Goal: Information Seeking & Learning: Learn about a topic

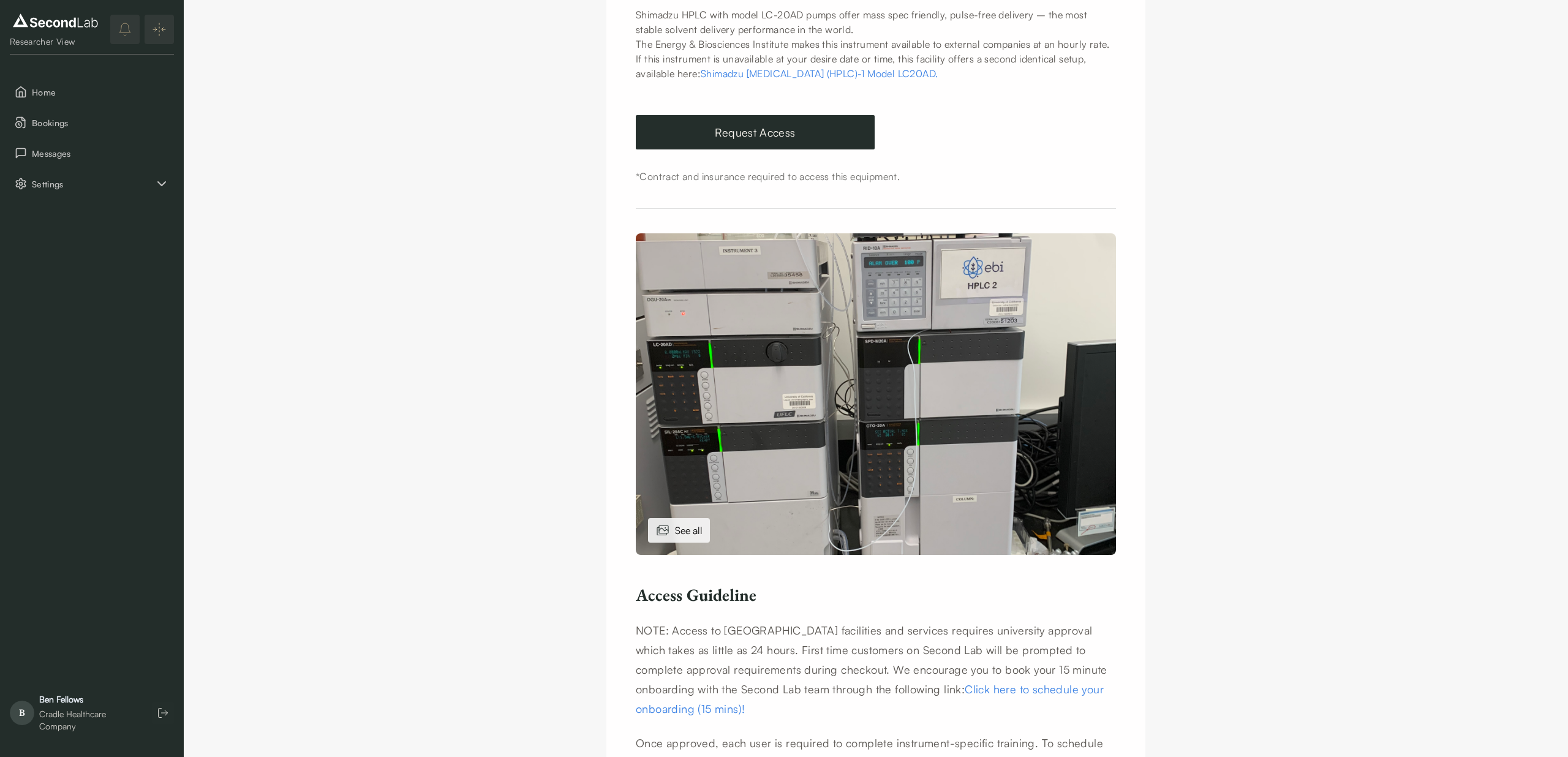
scroll to position [210, 0]
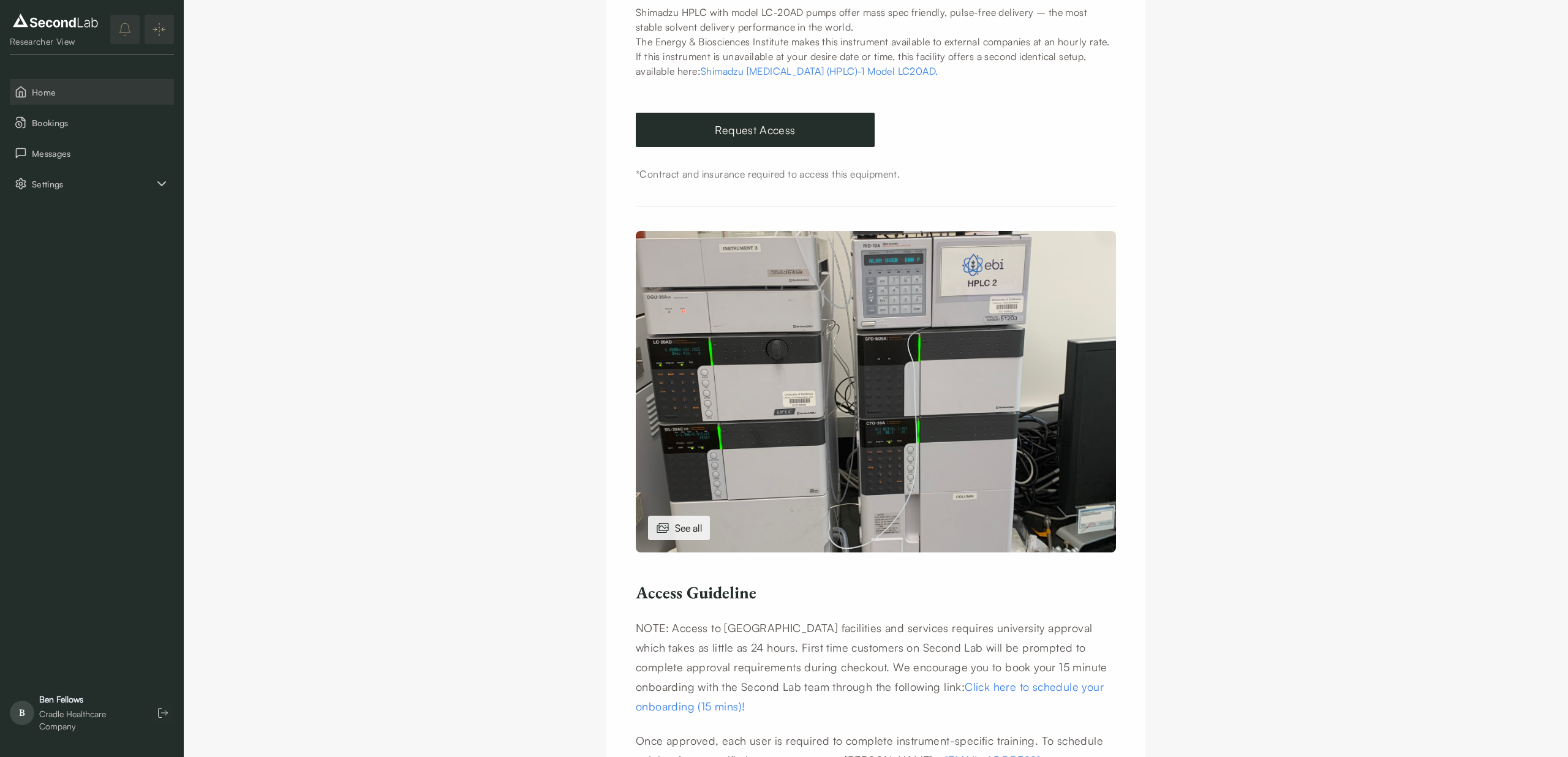
click at [66, 87] on span "Home" at bounding box center [100, 92] width 137 height 13
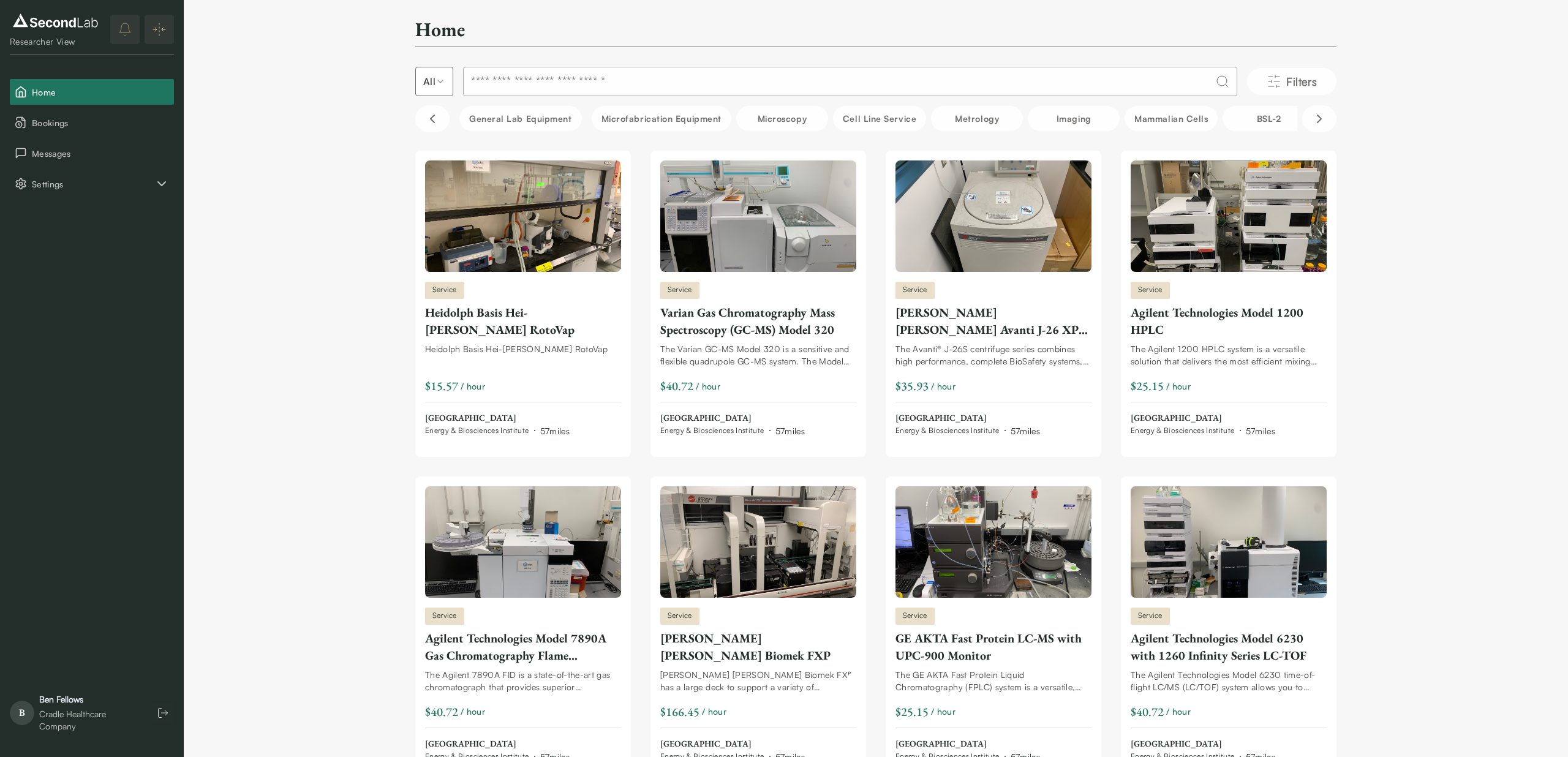
click at [493, 80] on input at bounding box center [850, 82] width 775 height 30
type input "*"
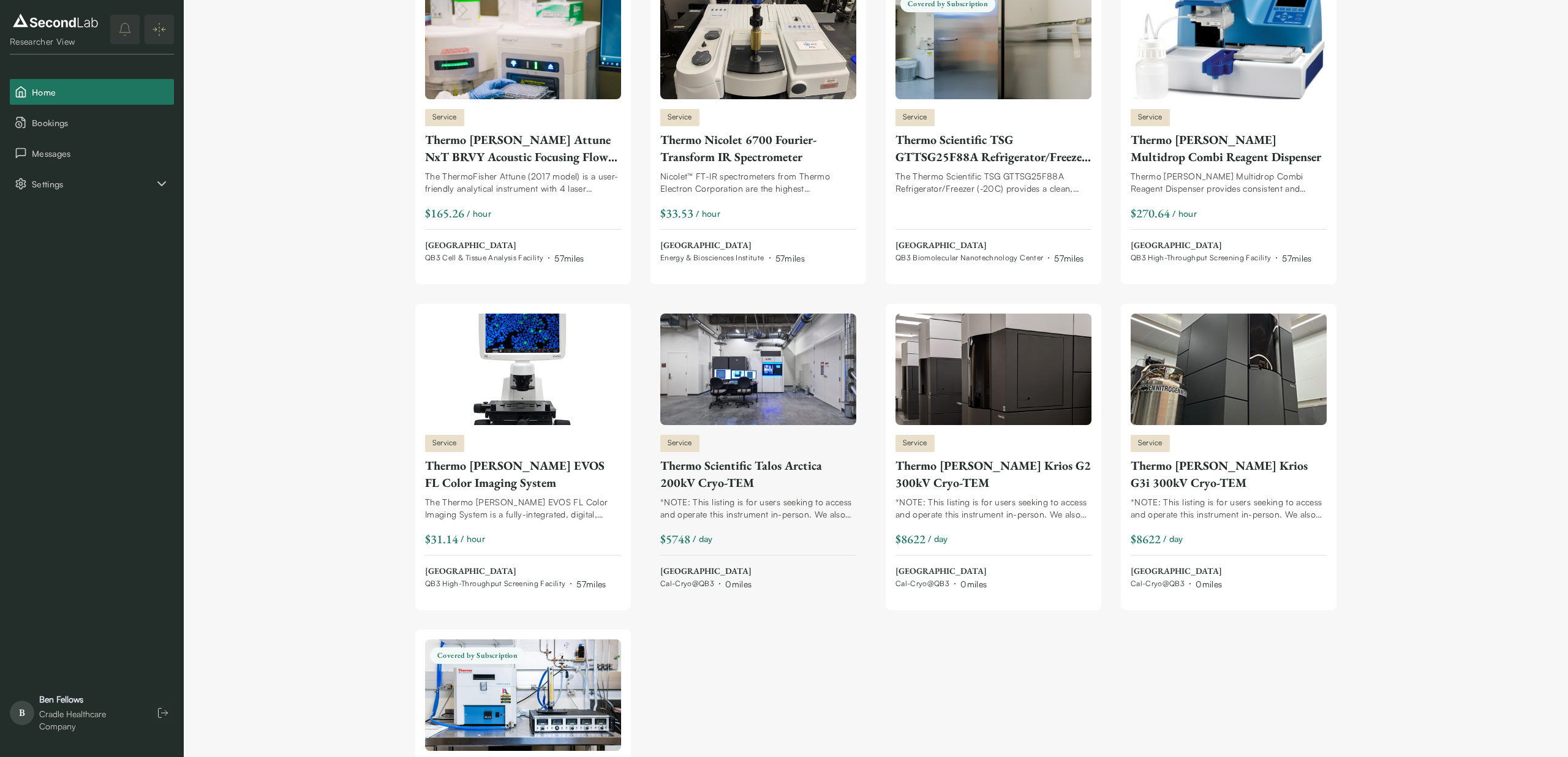
scroll to position [172, 0]
type input "**********"
click at [714, 472] on div "Thermo Scientific Talos Arctica 200kV Cryo-TEM" at bounding box center [758, 476] width 196 height 34
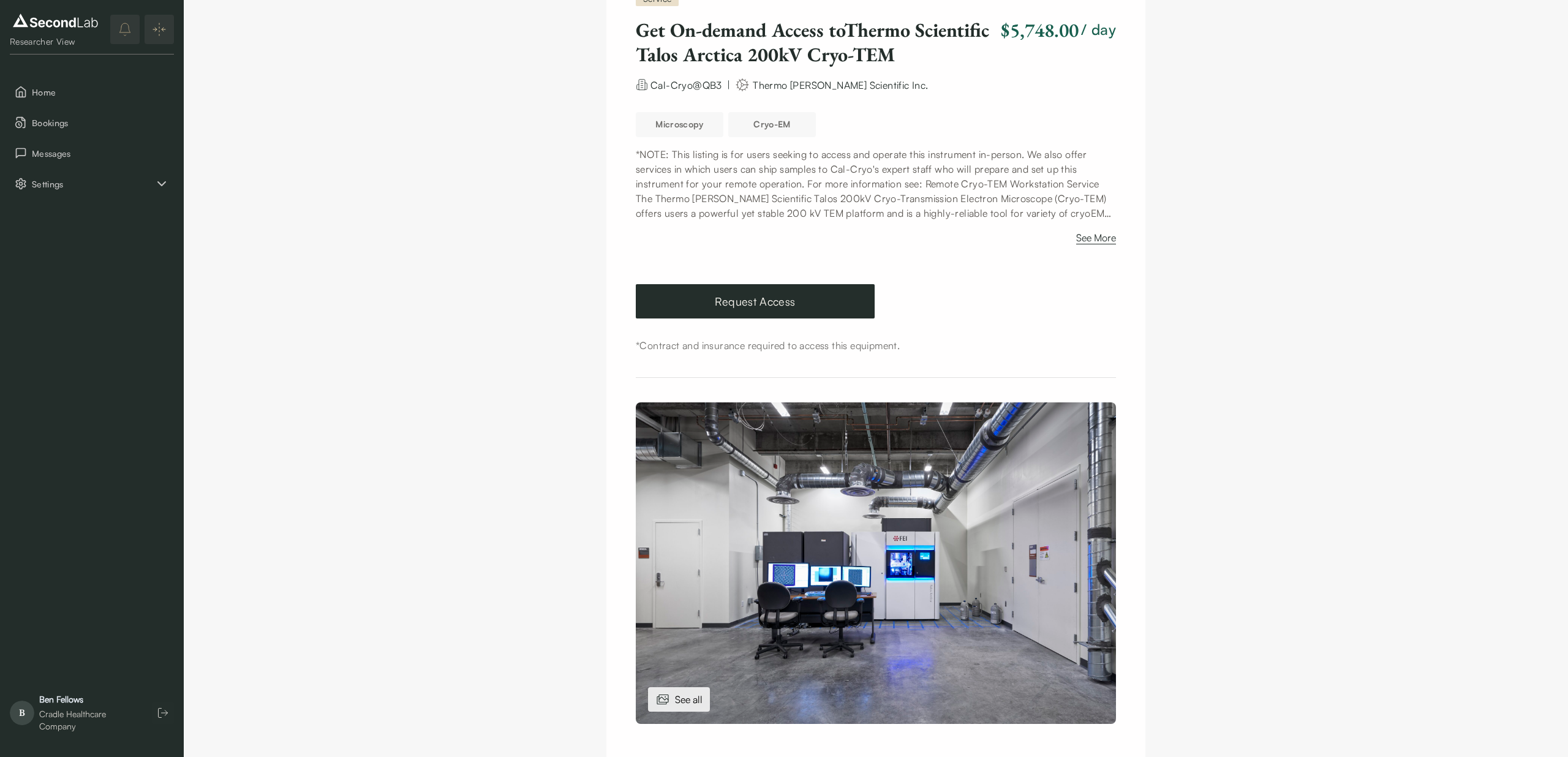
scroll to position [82, 0]
click at [773, 129] on button "Cryo-EM" at bounding box center [772, 125] width 88 height 25
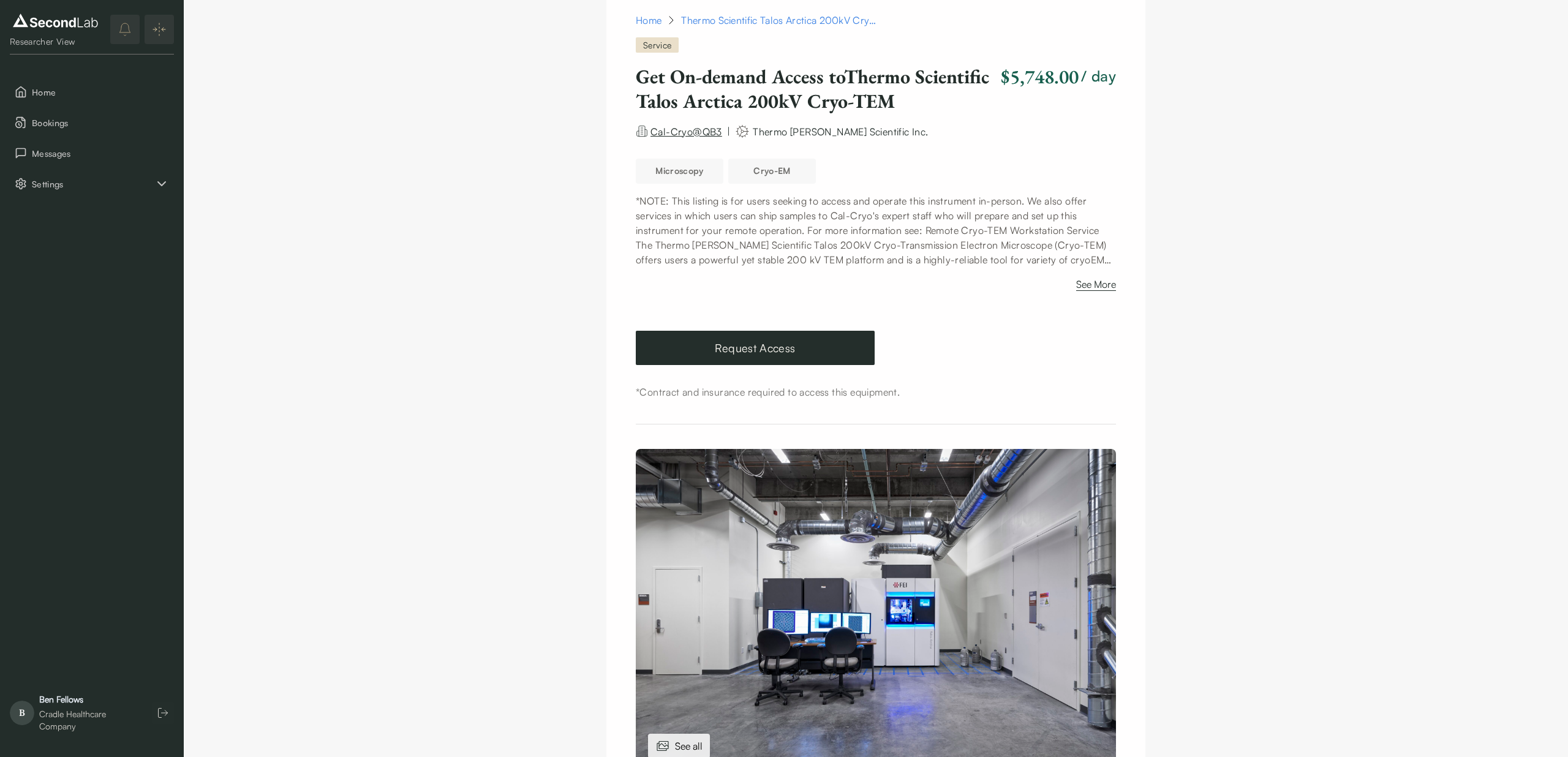
scroll to position [39, 0]
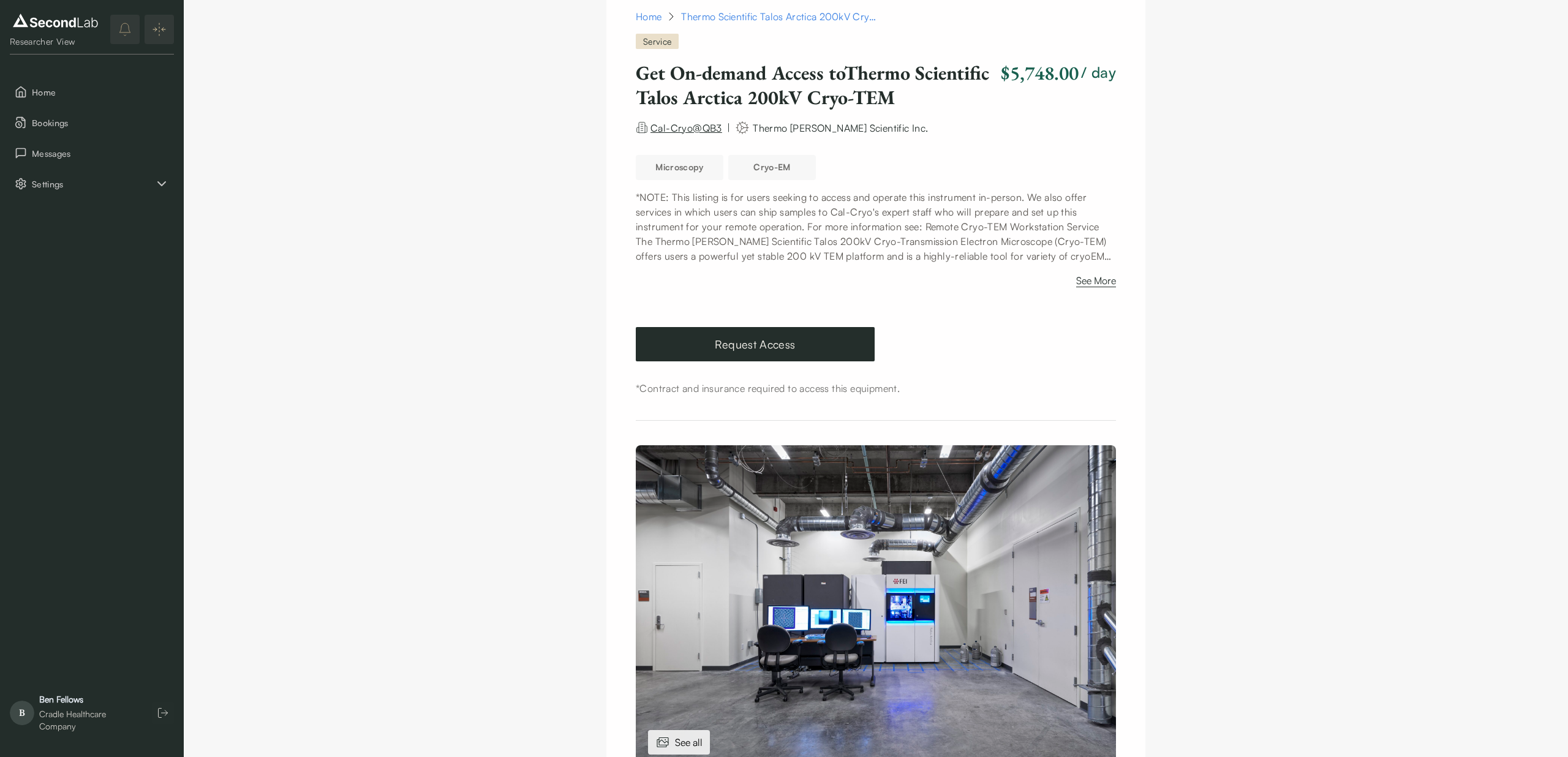
click at [664, 130] on span "Cal-Cryo@QB3" at bounding box center [686, 128] width 72 height 13
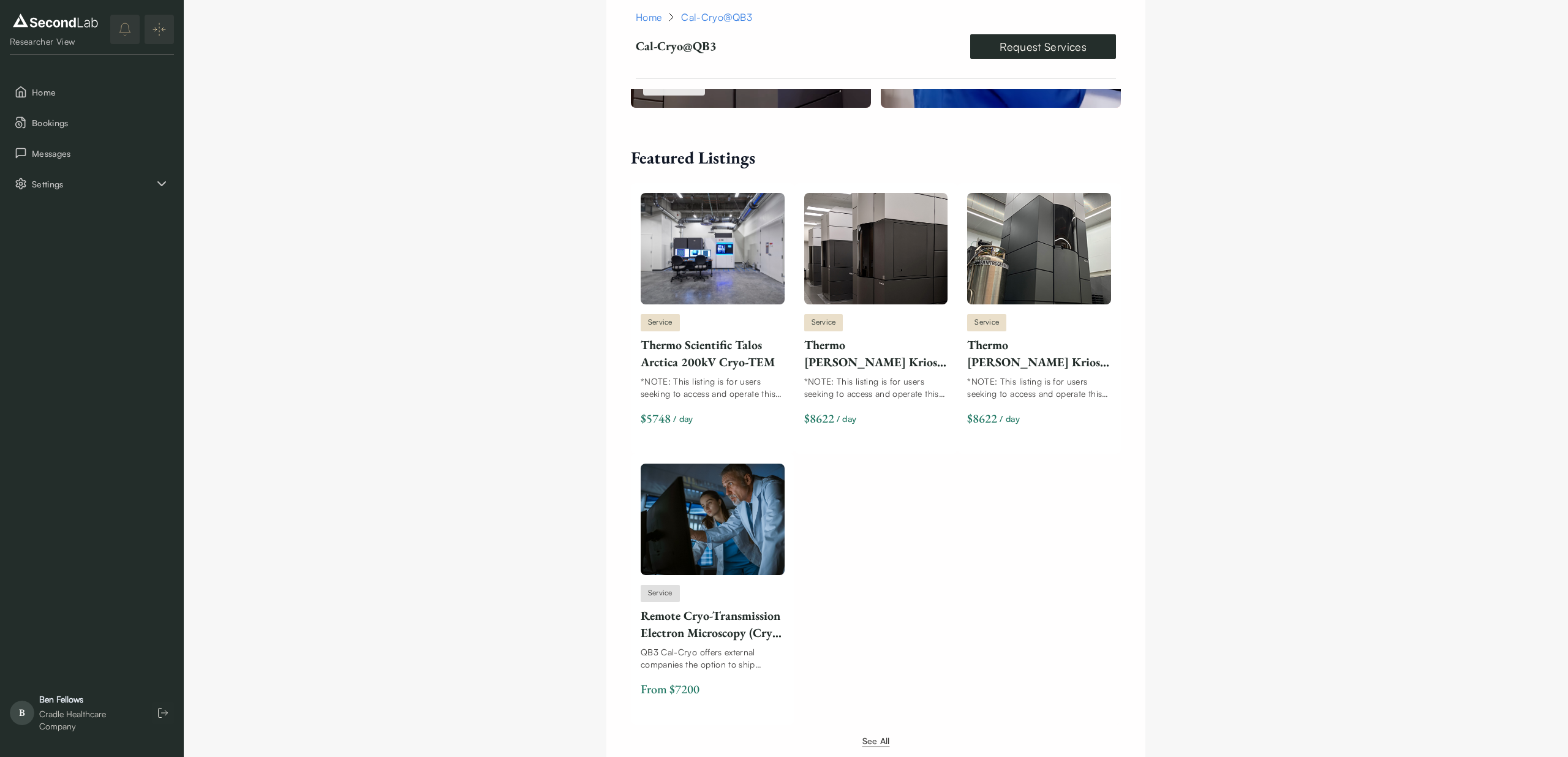
scroll to position [723, 0]
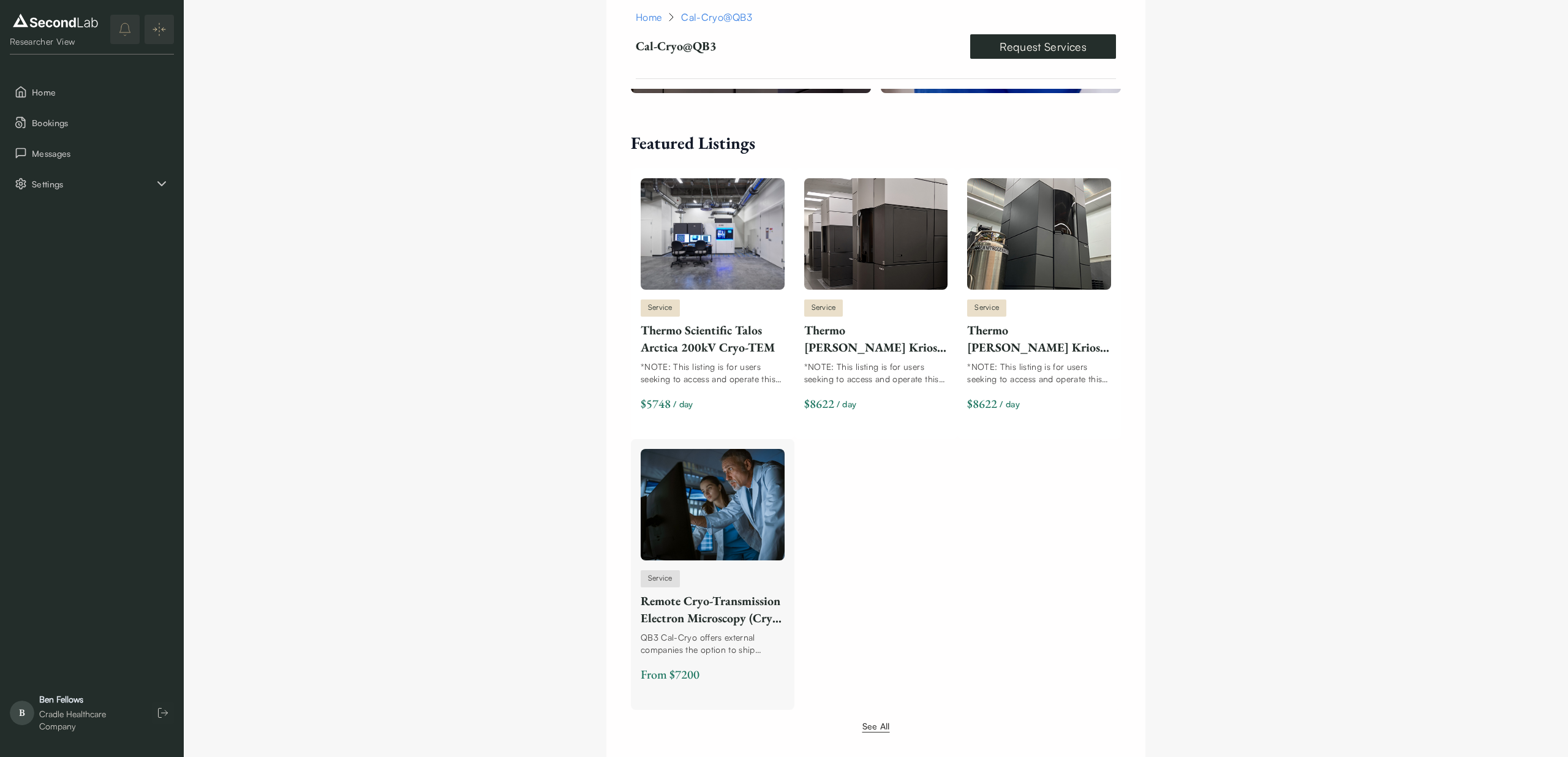
click at [679, 609] on div "Remote Cryo-Transmission Electron Microscopy (Cryo-TEM) Service" at bounding box center [712, 609] width 144 height 34
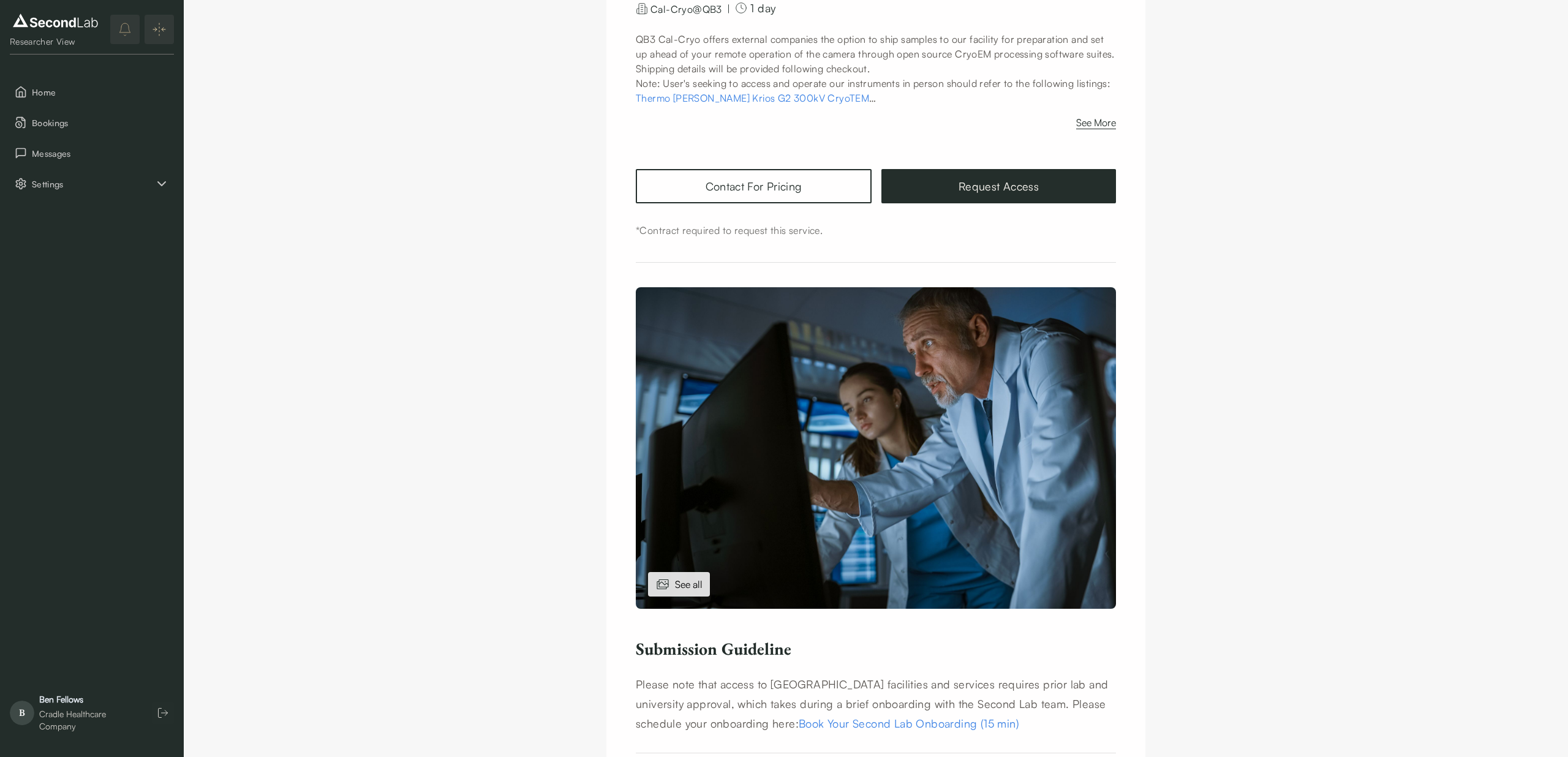
scroll to position [161, 0]
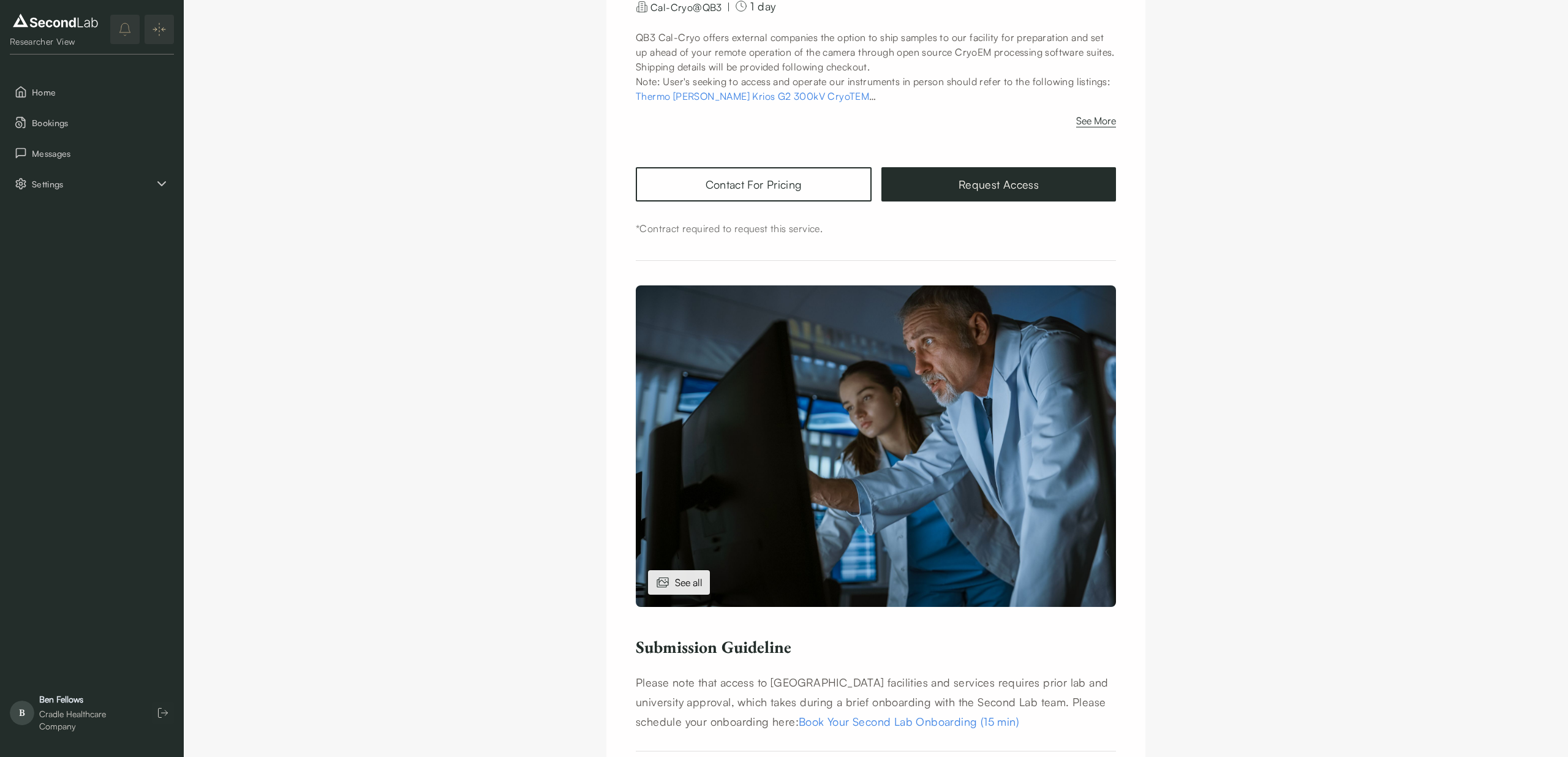
click at [673, 584] on div "See all" at bounding box center [679, 582] width 62 height 24
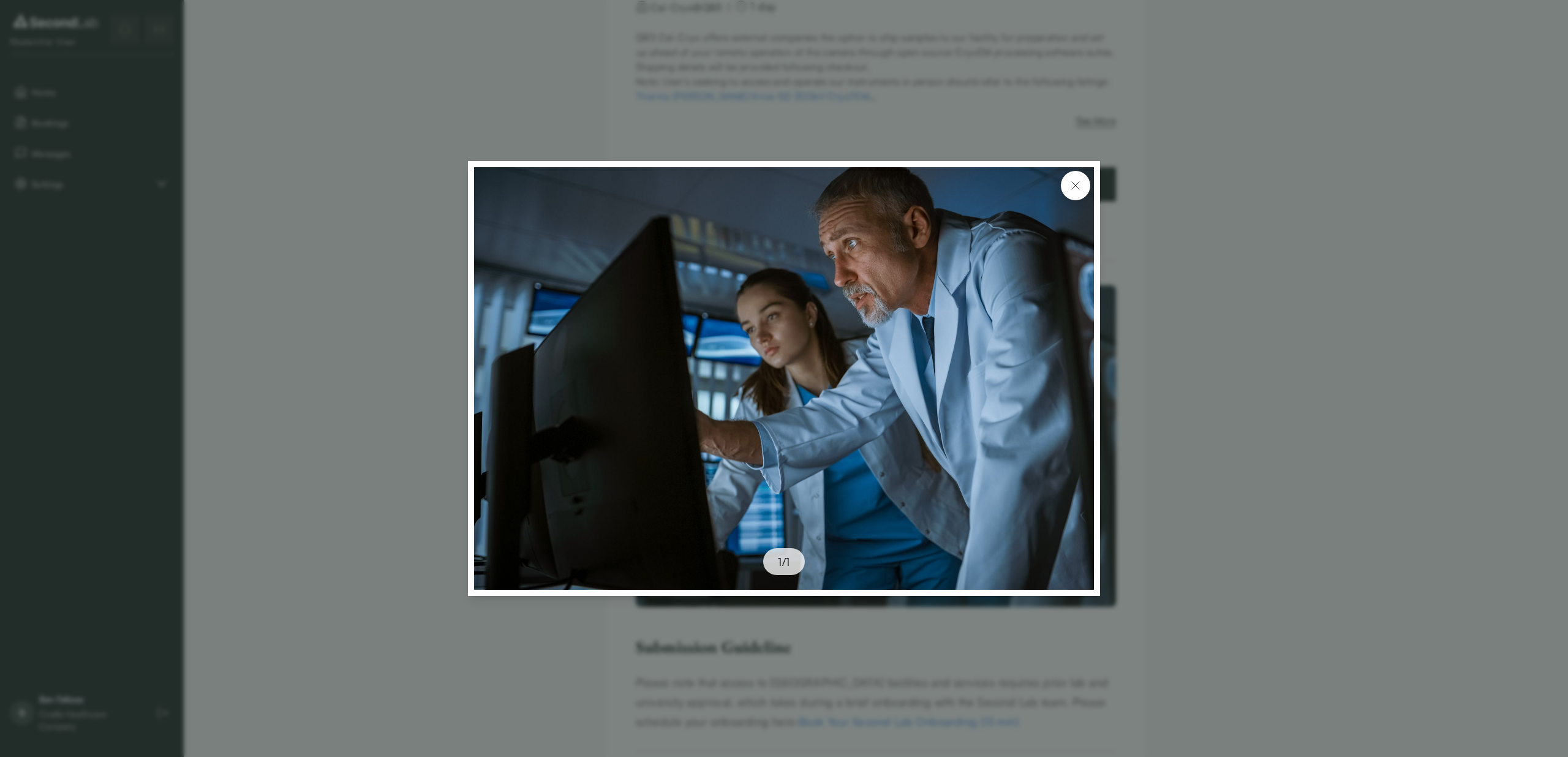
drag, startPoint x: 1078, startPoint y: 177, endPoint x: 1067, endPoint y: 188, distance: 15.6
click at [1078, 177] on button at bounding box center [1075, 185] width 30 height 30
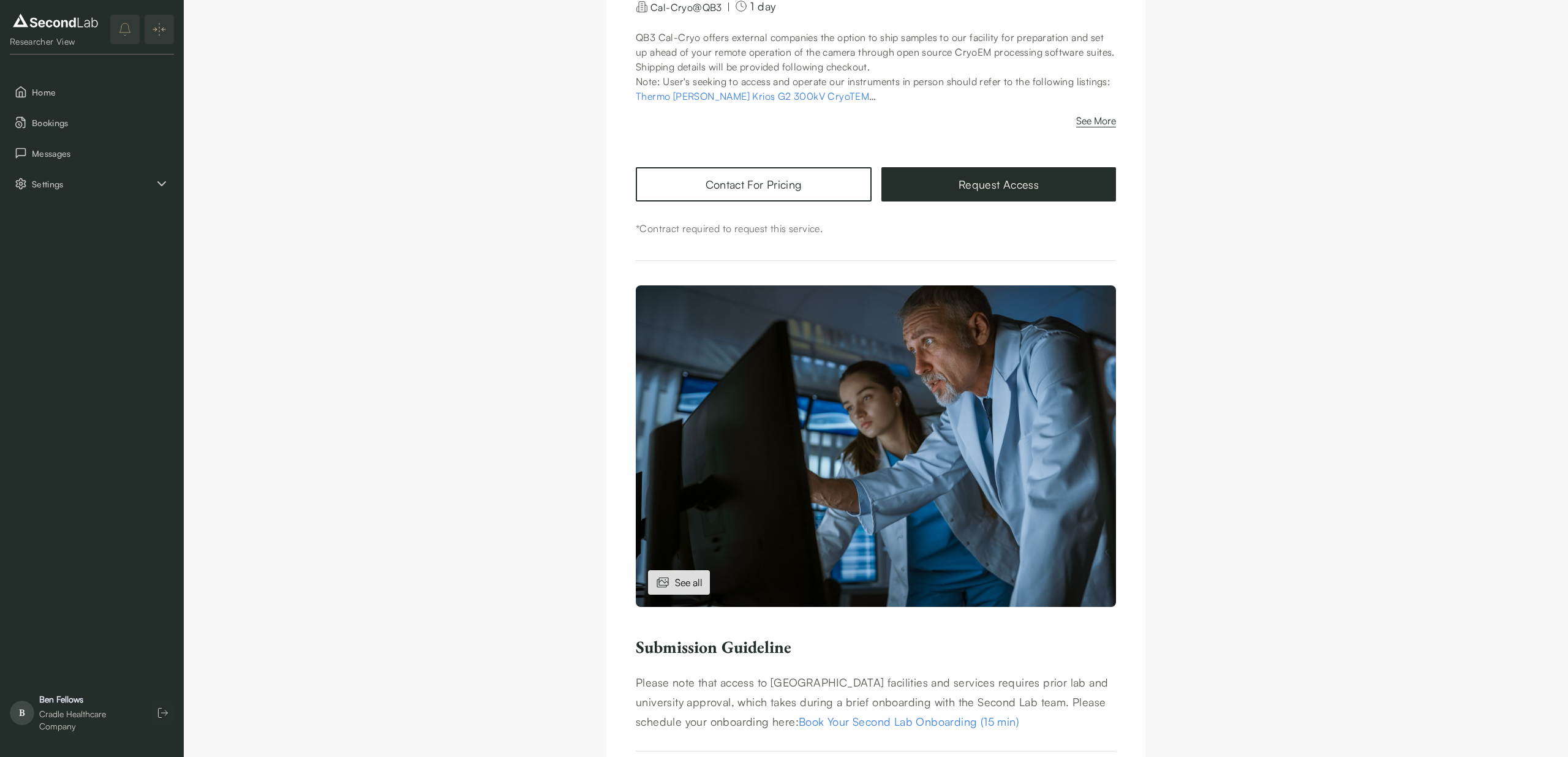
scroll to position [0, 0]
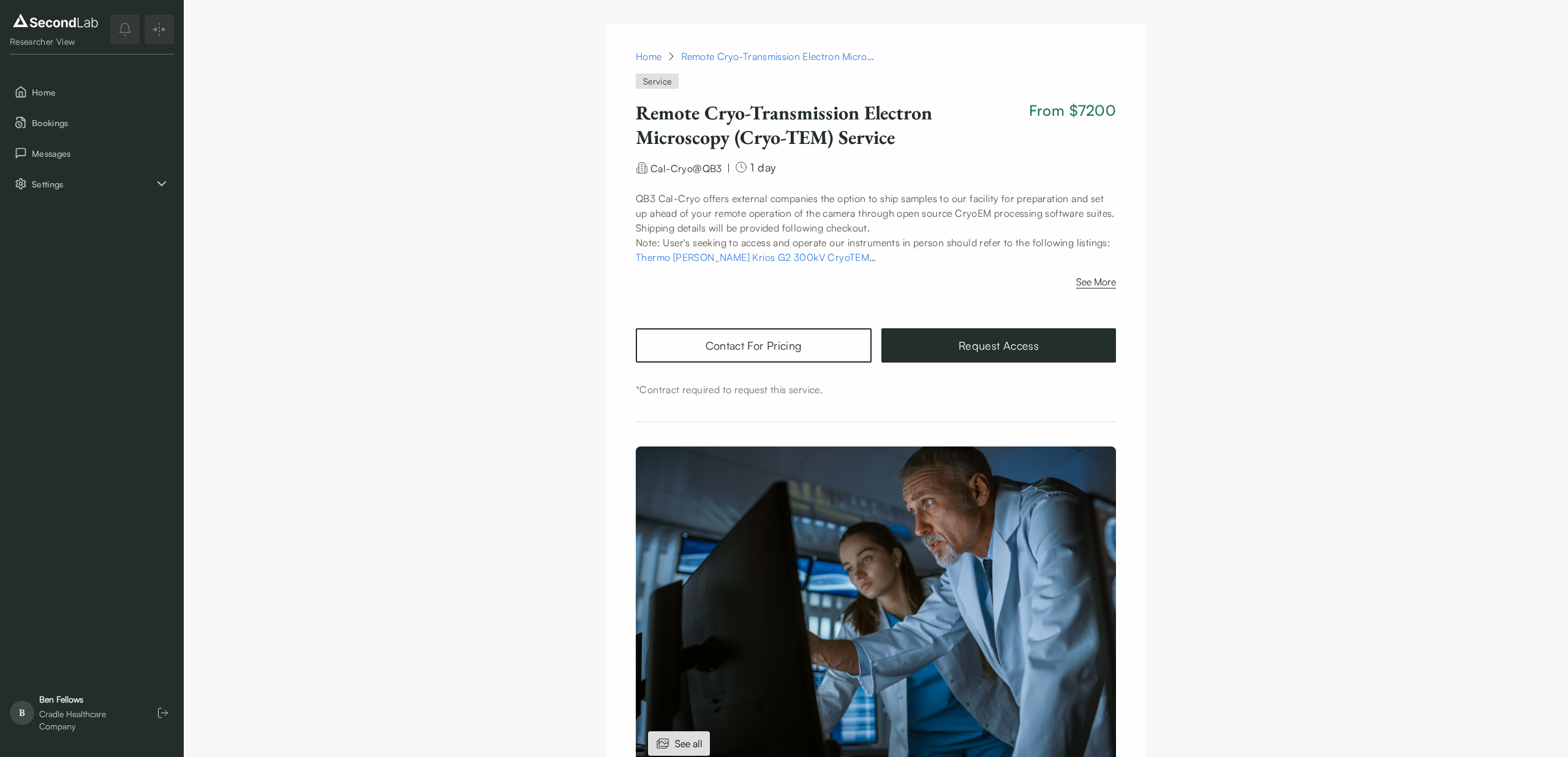
click at [705, 257] on link "Thermo Fisher Krios G2 300kV CryoTEM" at bounding box center [756, 257] width 240 height 13
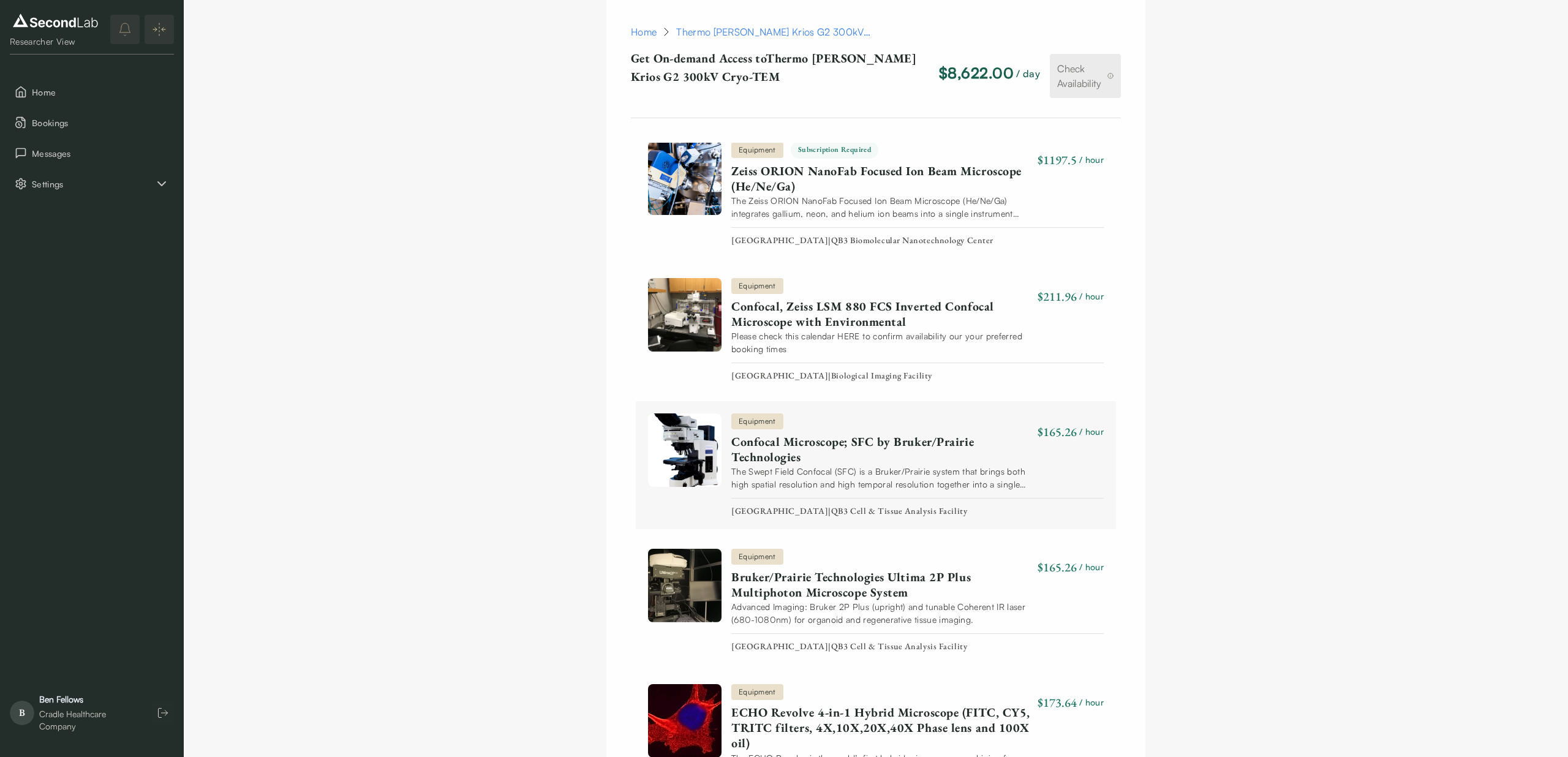
scroll to position [1576, 0]
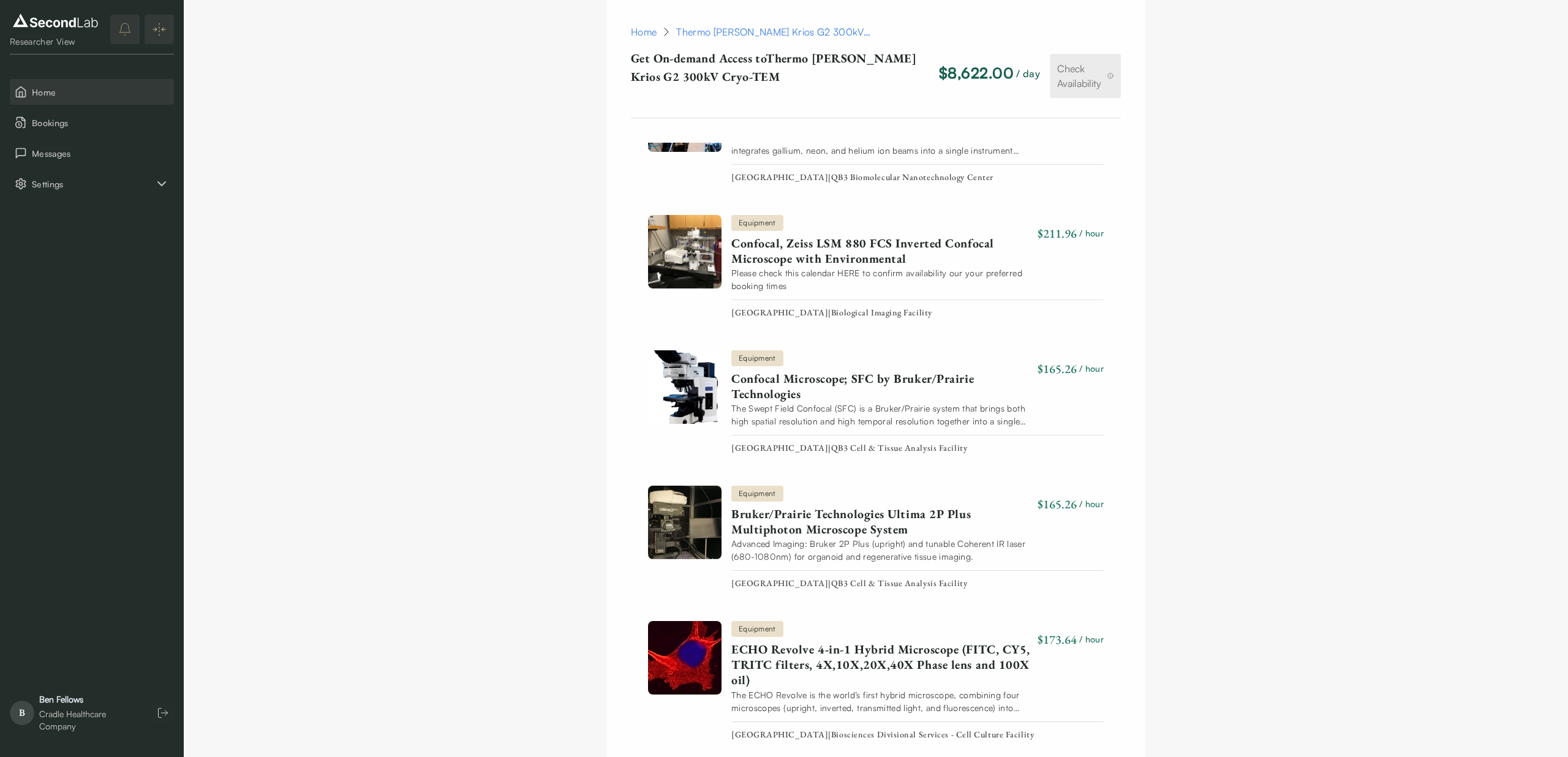
click at [30, 93] on button "Home" at bounding box center [91, 91] width 164 height 26
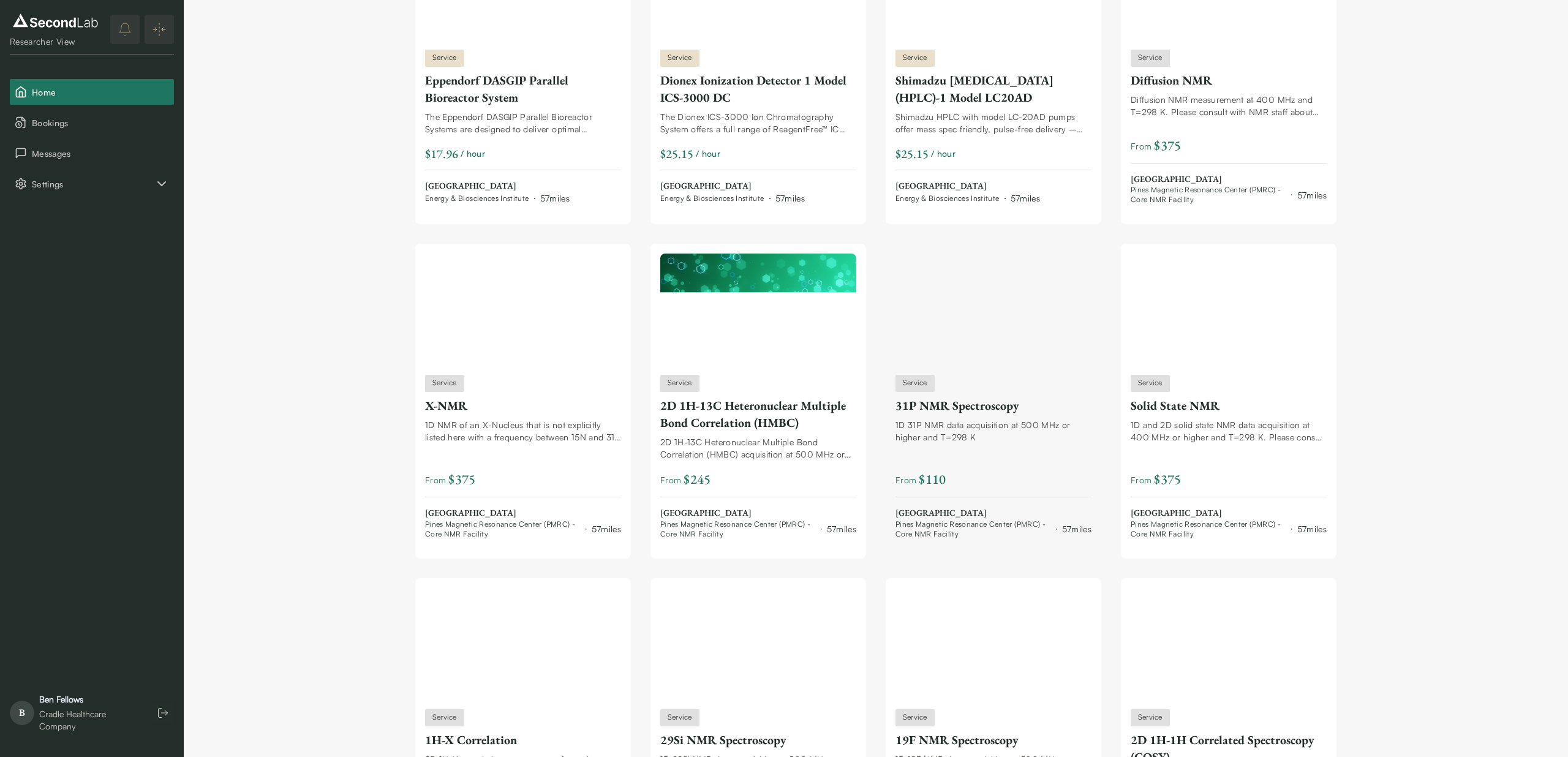
scroll to position [1535, 0]
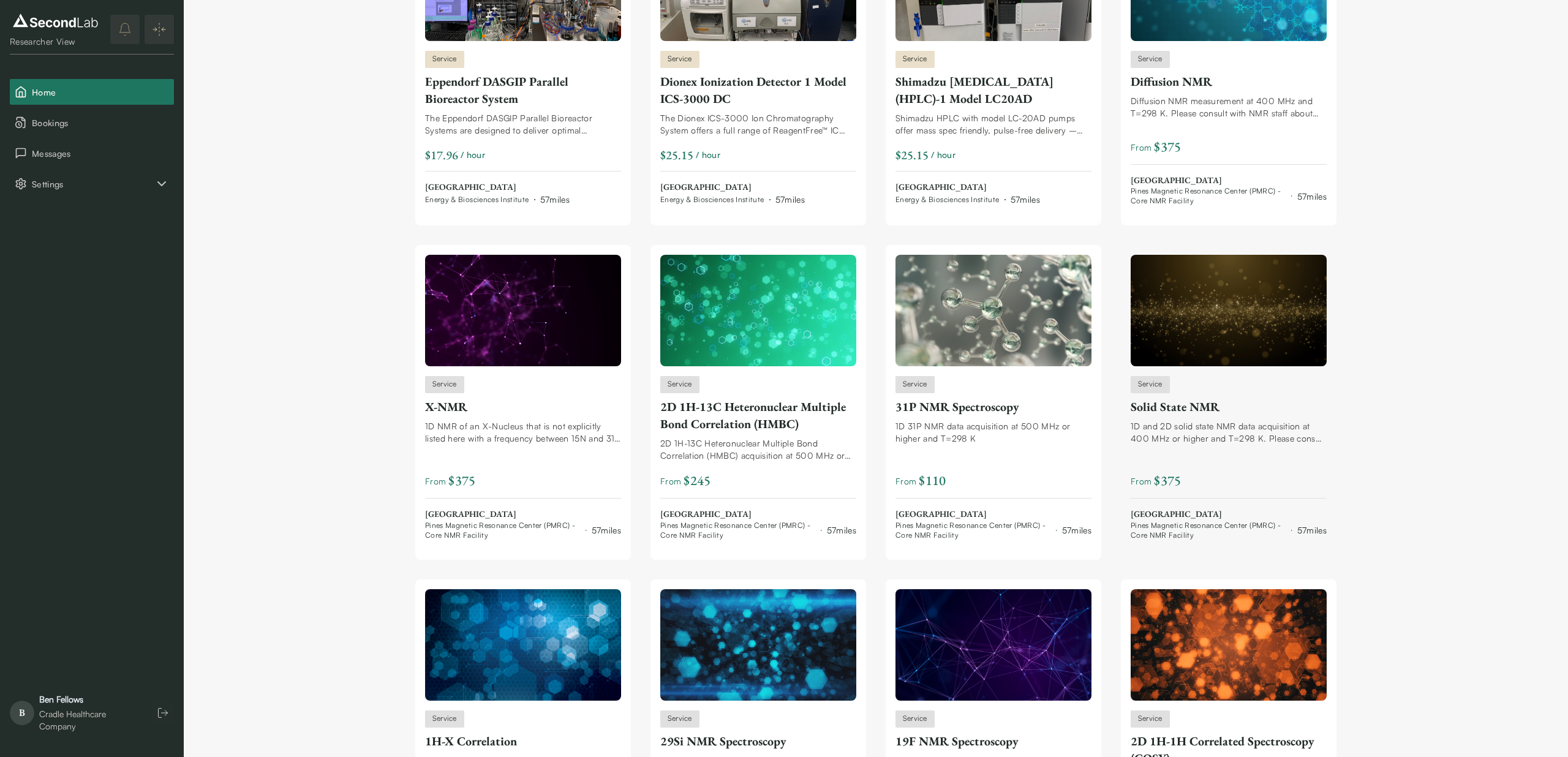
click at [1178, 437] on div "1D and 2D solid state NMR data acquisition at 400 MHz or higher and T=298 K. Pl…" at bounding box center [1229, 432] width 196 height 24
